Goal: Transaction & Acquisition: Subscribe to service/newsletter

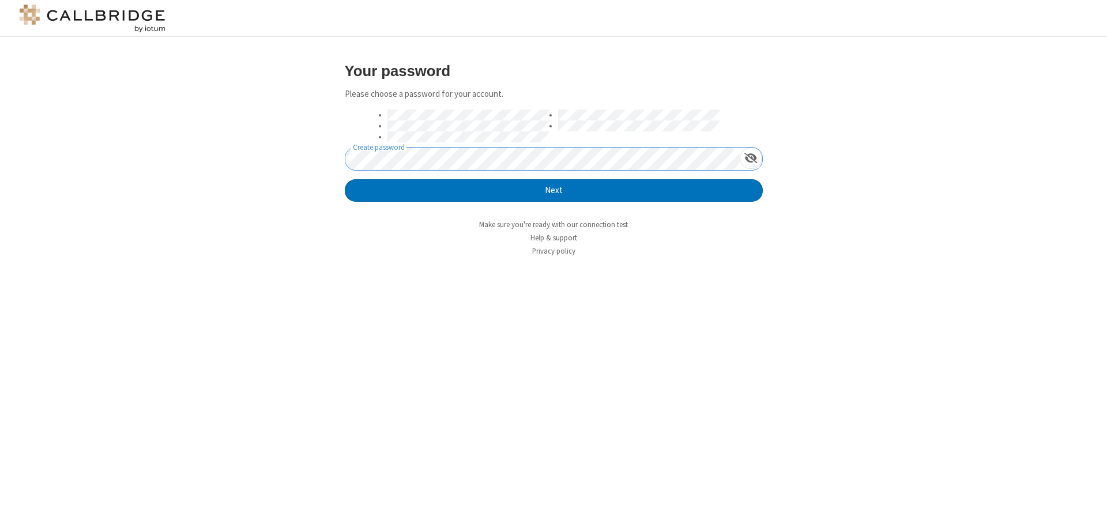
click button "Next" at bounding box center [554, 190] width 418 height 23
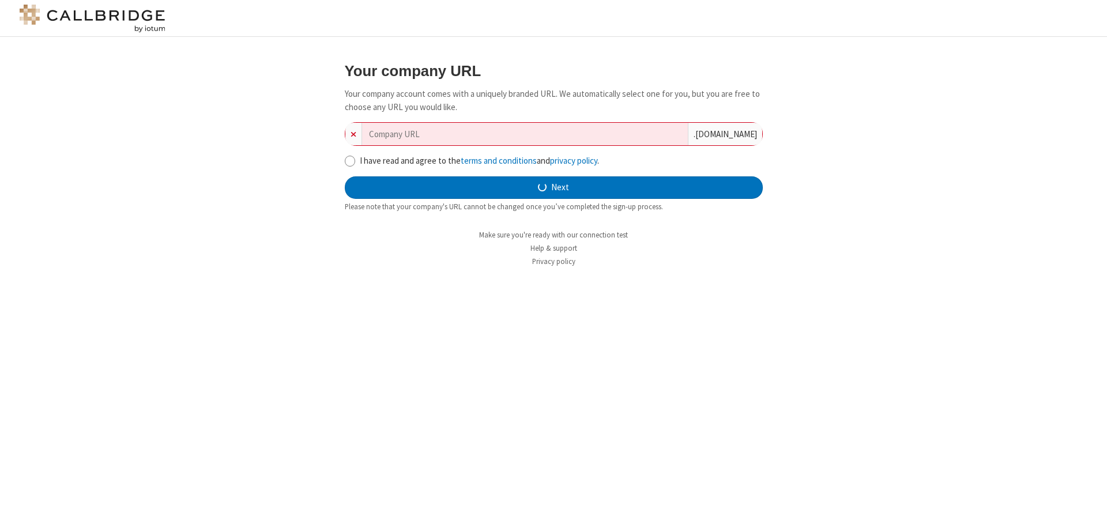
type input "new-company-optional-29928"
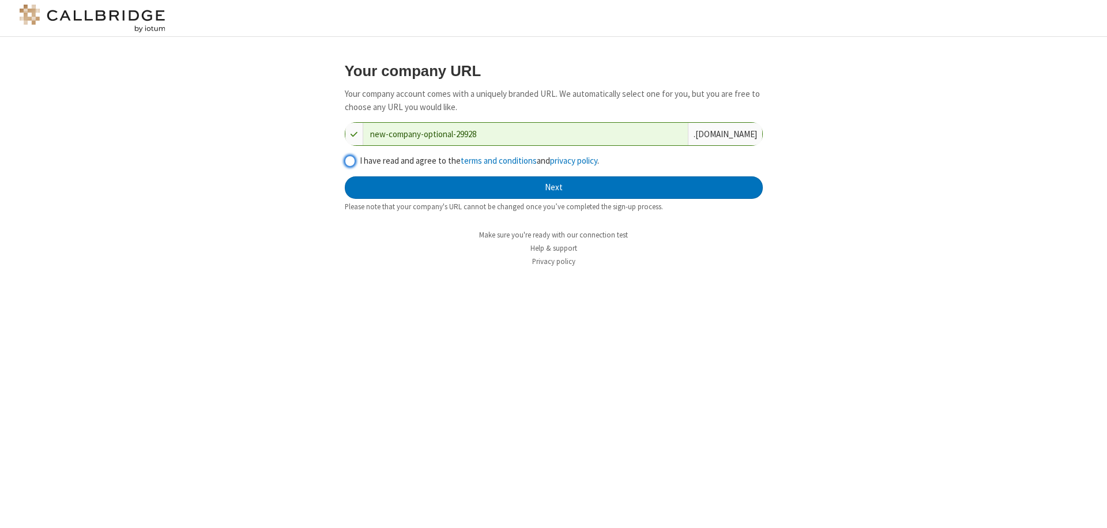
click at [349, 160] on input "I have read and agree to the terms and conditions and privacy policy ." at bounding box center [350, 161] width 11 height 12
checkbox input "true"
click at [554, 187] on button "Next" at bounding box center [554, 187] width 418 height 23
